Goal: Information Seeking & Learning: Find specific fact

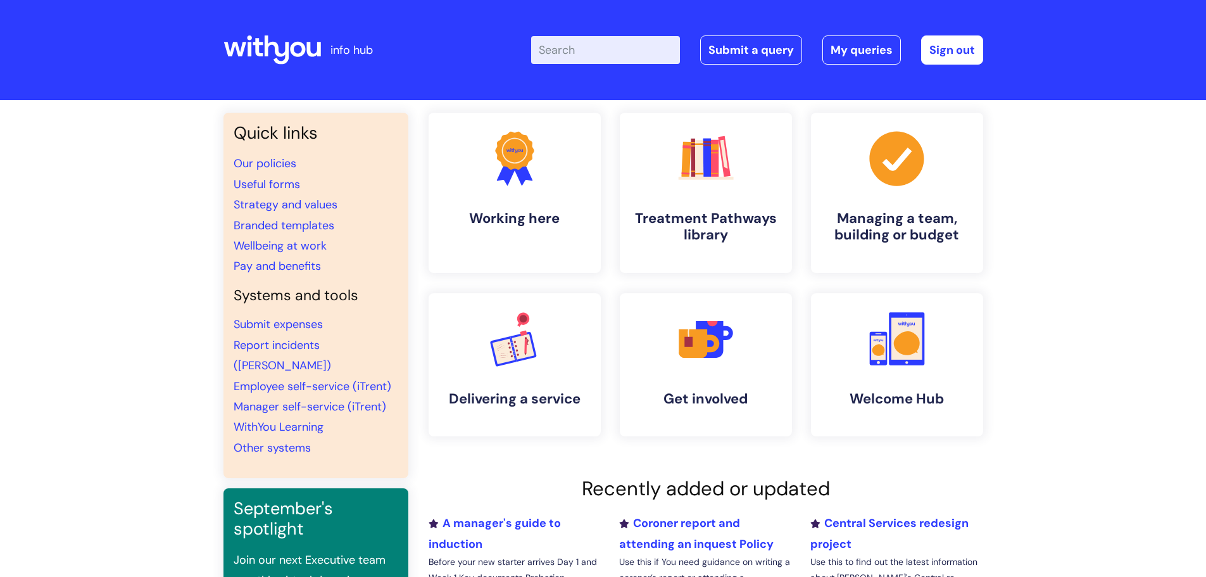
click at [556, 48] on input "Enter your search term here..." at bounding box center [605, 50] width 149 height 28
type input "trainingmanditory"
click button "Search" at bounding box center [0, 0] width 0 height 0
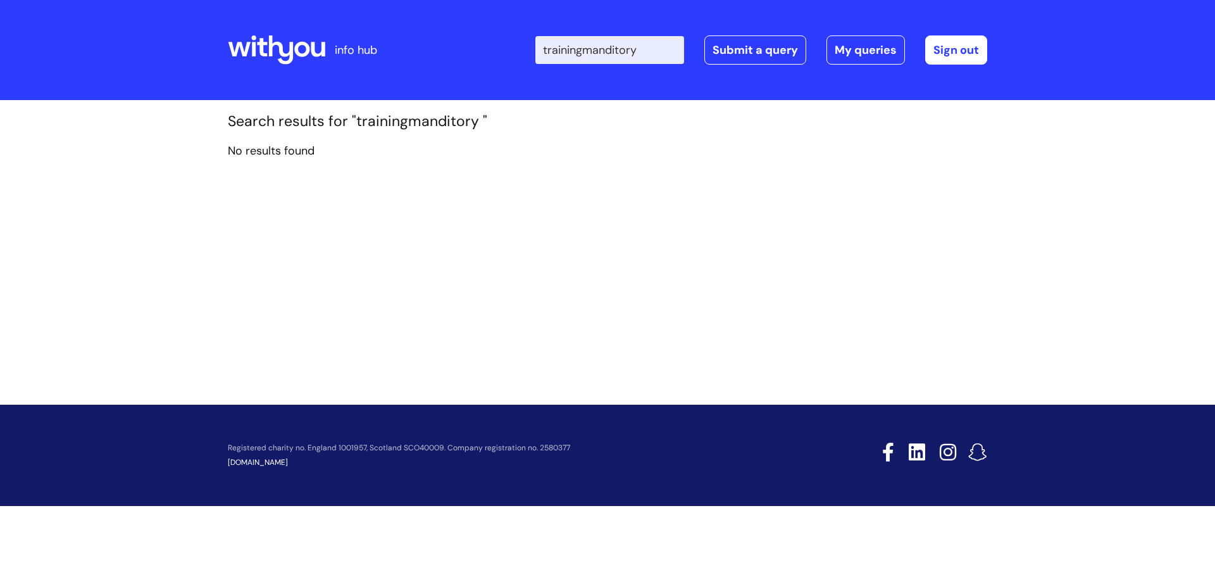
click at [593, 49] on input "trainingmanditory" at bounding box center [609, 50] width 149 height 28
click at [595, 54] on input "trainingmanditory" at bounding box center [609, 50] width 149 height 28
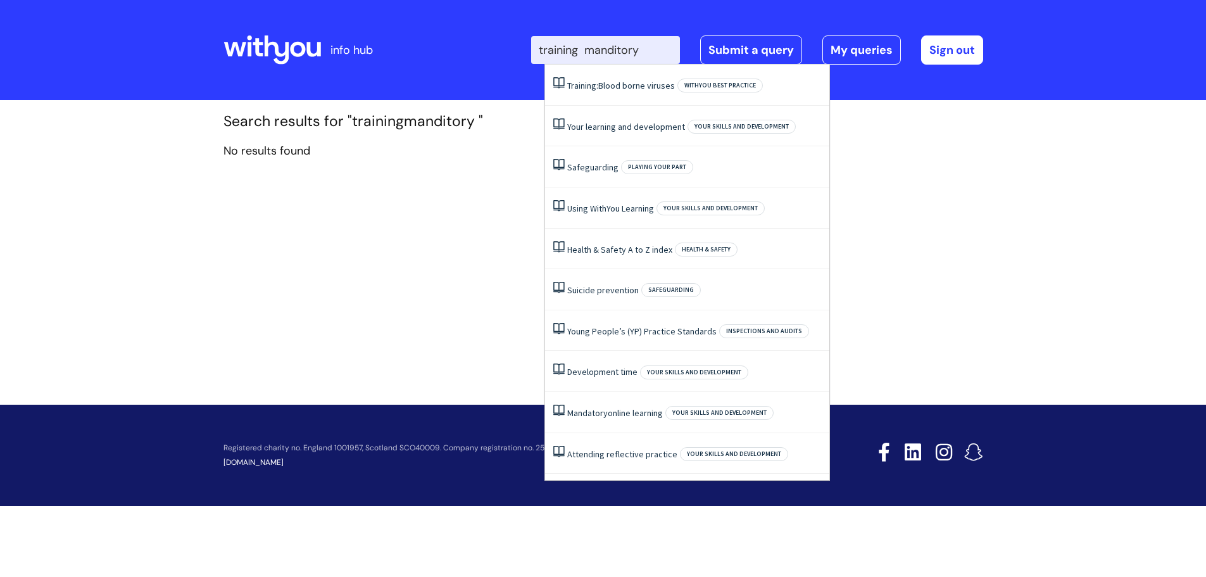
click at [637, 47] on input "training manditory" at bounding box center [605, 50] width 149 height 28
type input "training mandatory"
click button "Search" at bounding box center [0, 0] width 0 height 0
